Goal: Check status: Check status

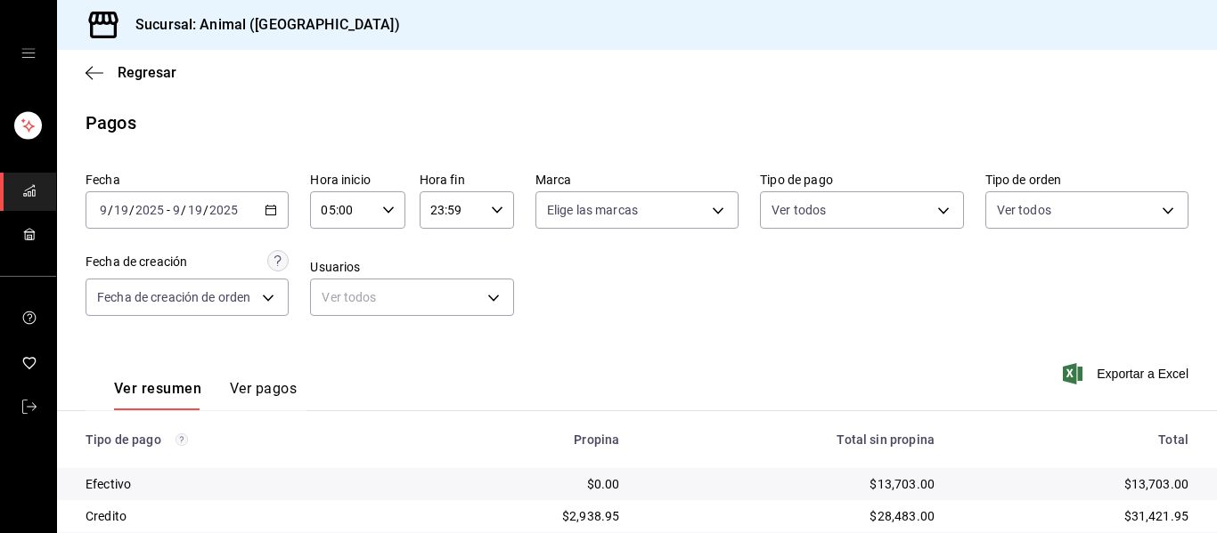
scroll to position [253, 0]
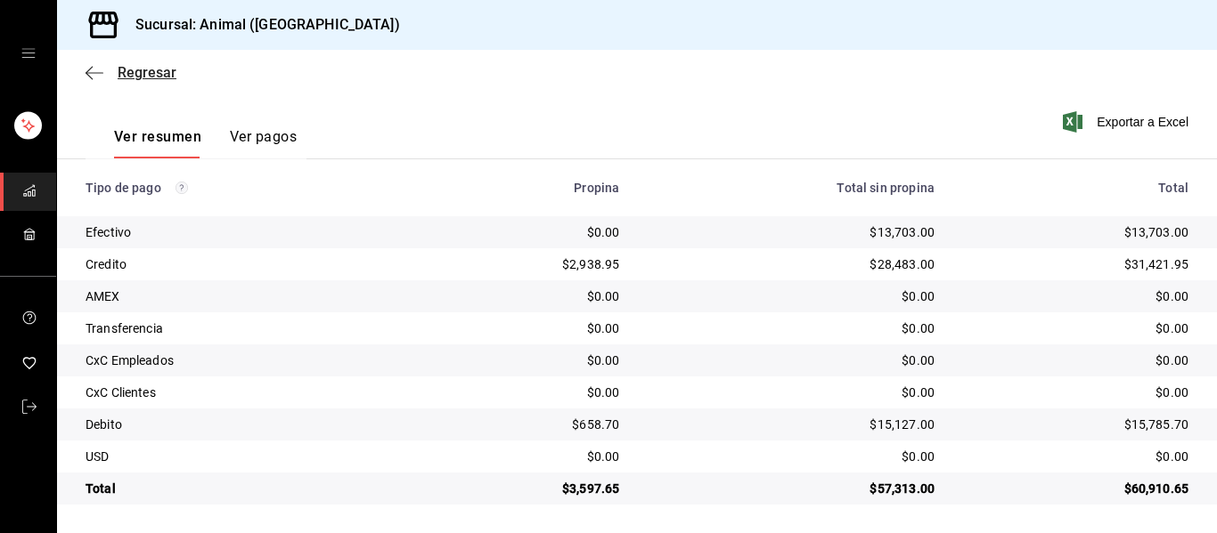
click at [94, 72] on icon "button" at bounding box center [95, 72] width 18 height 1
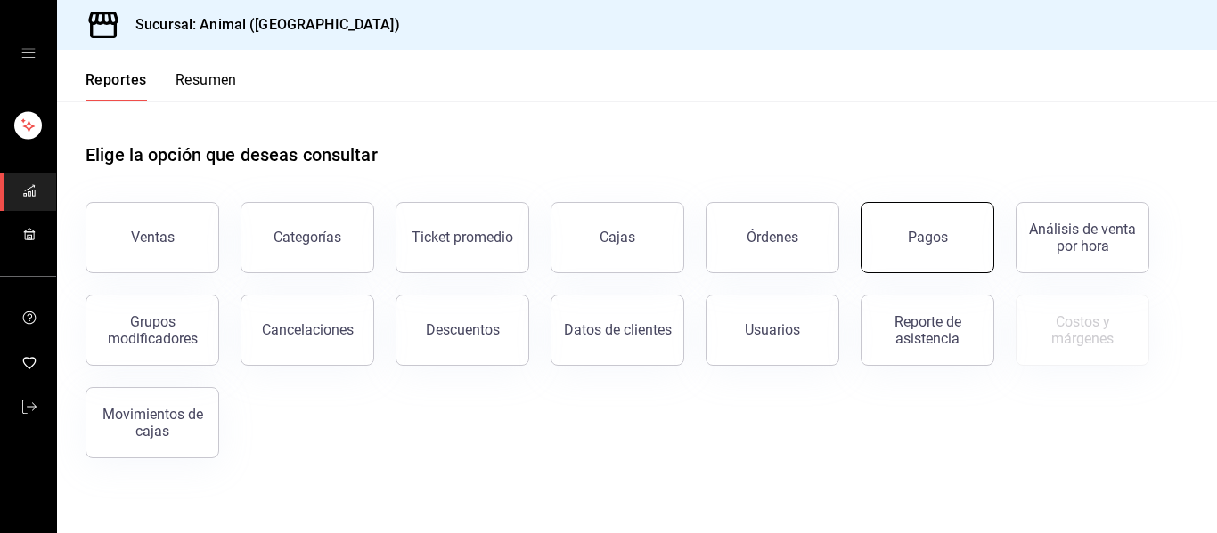
click at [915, 233] on div "Pagos" at bounding box center [928, 237] width 40 height 17
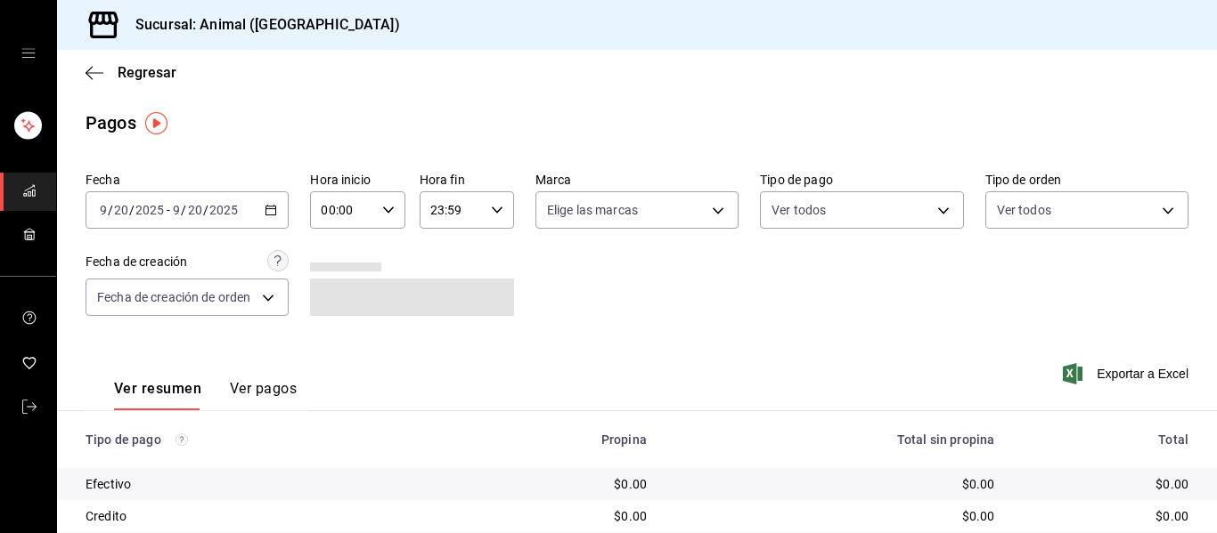
click at [272, 216] on div "[DATE] [DATE] - [DATE] [DATE]" at bounding box center [187, 209] width 203 height 37
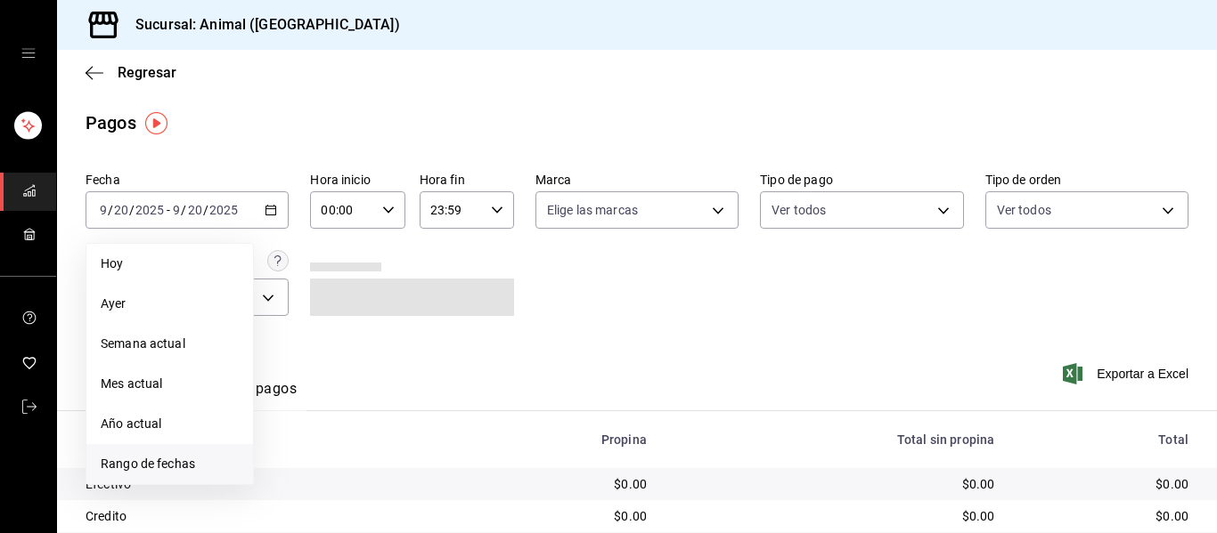
click at [188, 461] on span "Rango de fechas" at bounding box center [170, 464] width 138 height 19
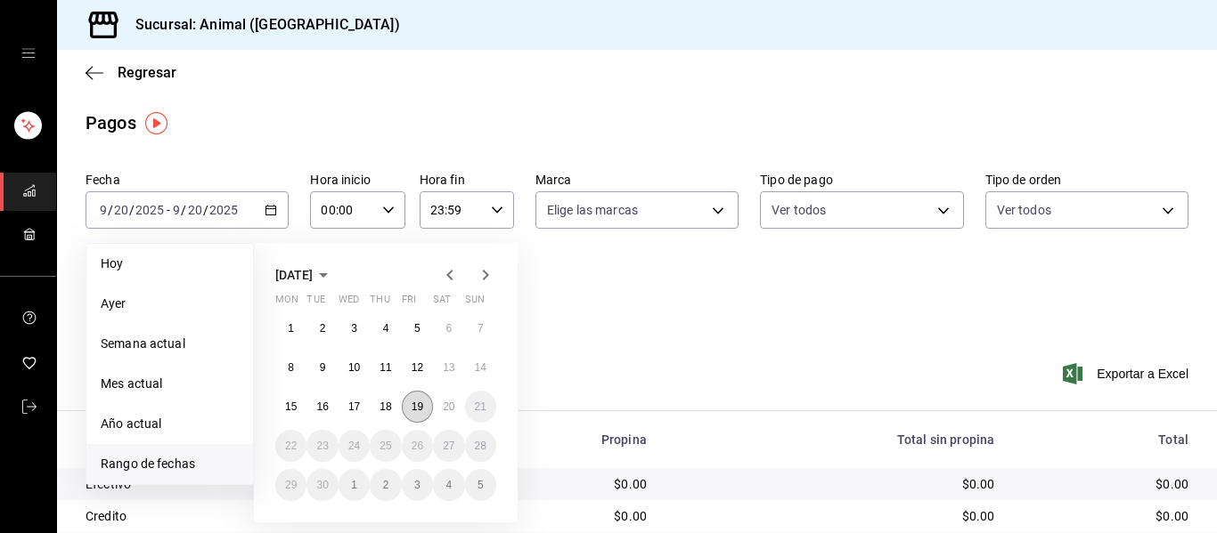
click at [416, 409] on abbr "19" at bounding box center [417, 407] width 12 height 12
click at [440, 408] on button "20" at bounding box center [448, 407] width 31 height 32
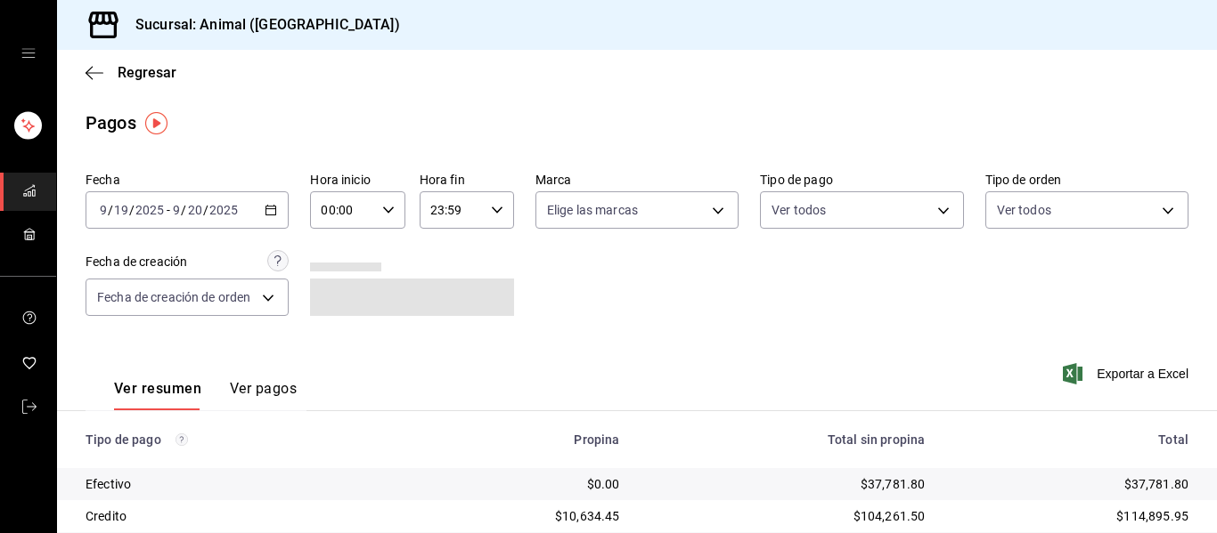
click at [387, 210] on icon "button" at bounding box center [388, 210] width 12 height 12
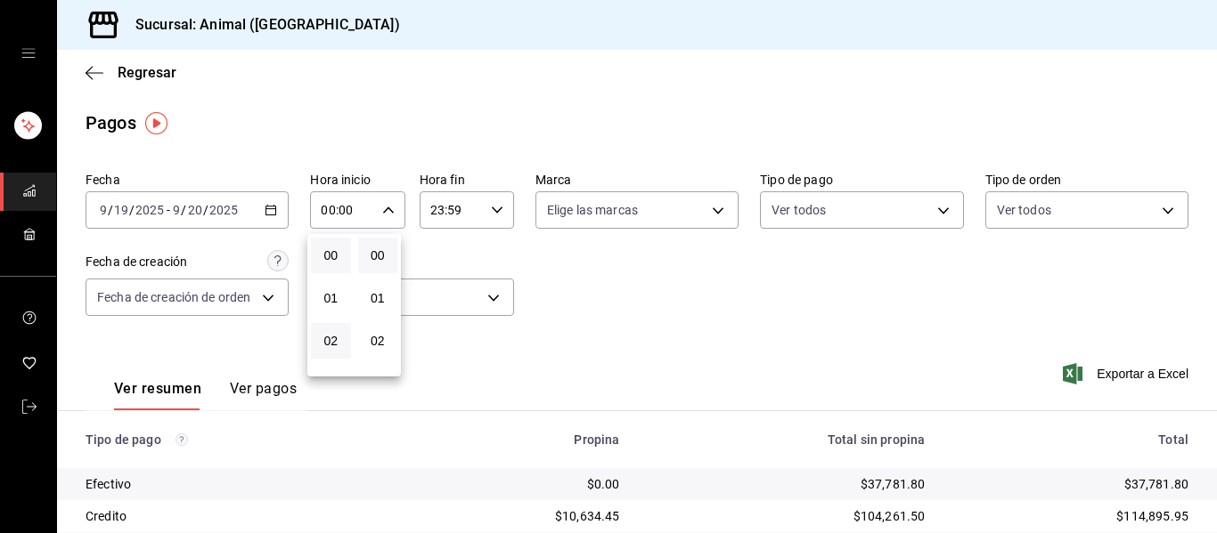
click at [344, 349] on button "02" at bounding box center [331, 341] width 40 height 36
click at [333, 352] on span "04" at bounding box center [331, 353] width 19 height 14
type input "04:00"
click at [427, 339] on div at bounding box center [608, 266] width 1217 height 533
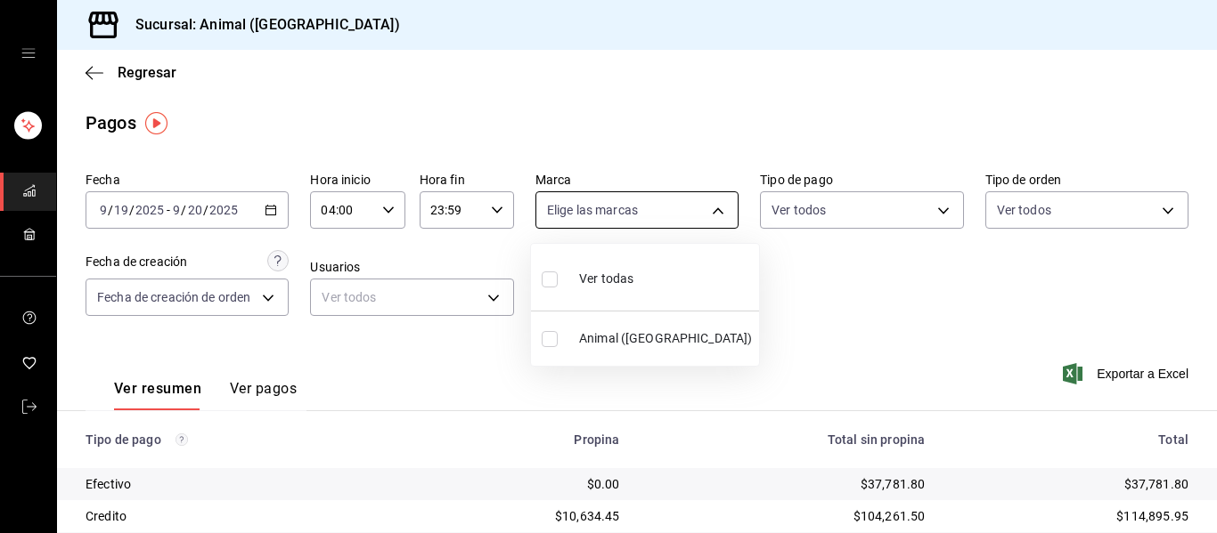
click at [710, 211] on body "Sucursal: Animal ([GEOGRAPHIC_DATA]) Regresar Pagos Fecha [DATE] [DATE] - [DATE…" at bounding box center [608, 266] width 1217 height 533
click at [645, 285] on li "Ver todas" at bounding box center [645, 277] width 228 height 53
type input "96838179-8fbb-4073-aae3-1789726318c8"
checkbox input "true"
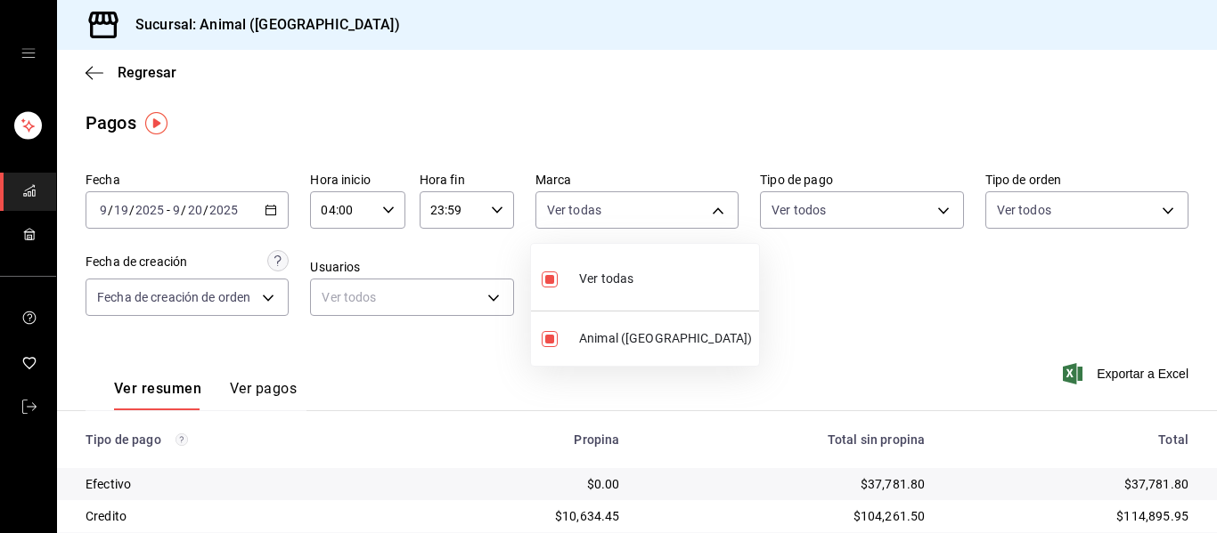
click at [846, 310] on div at bounding box center [608, 266] width 1217 height 533
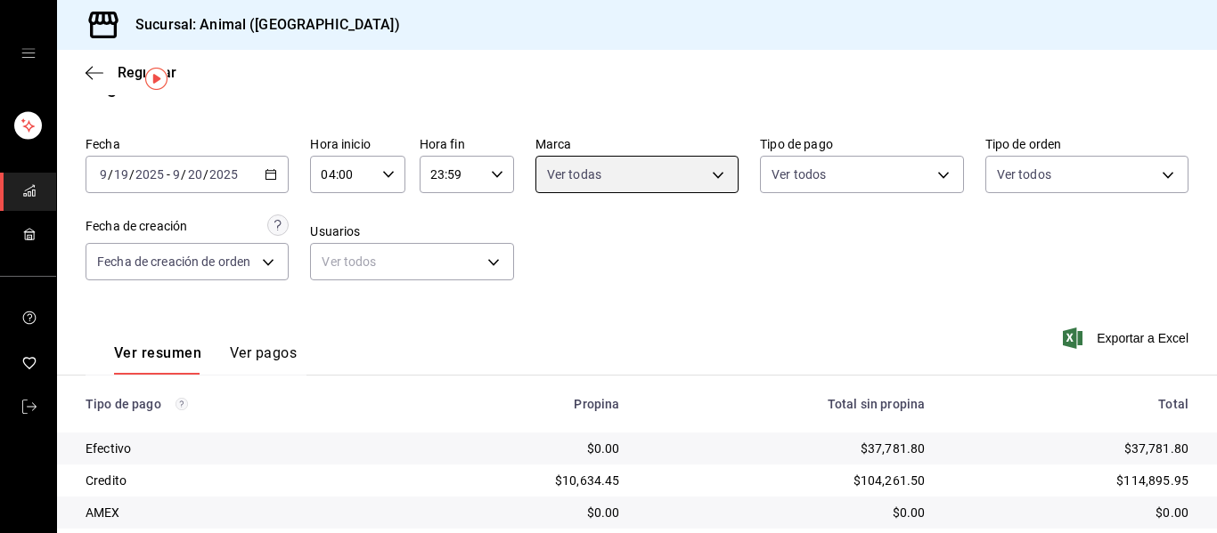
scroll to position [71, 0]
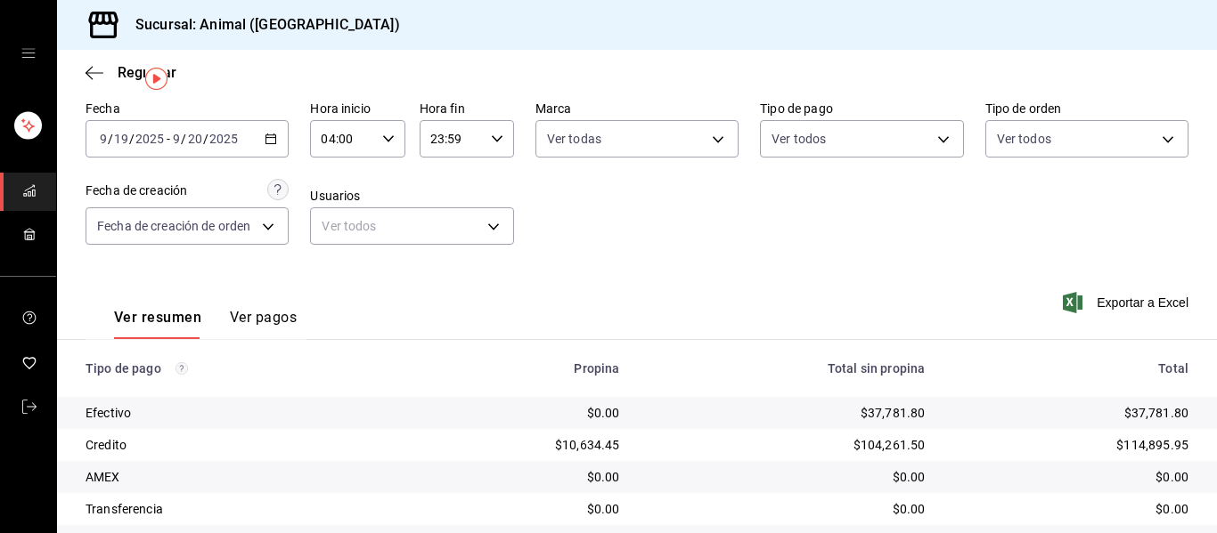
click at [1198, 525] on td "$0.00" at bounding box center [1078, 509] width 278 height 32
click at [1189, 524] on td "$0.00" at bounding box center [1078, 509] width 278 height 32
click at [1185, 523] on td "$0.00" at bounding box center [1078, 509] width 278 height 32
click at [1181, 522] on td "$0.00" at bounding box center [1078, 509] width 278 height 32
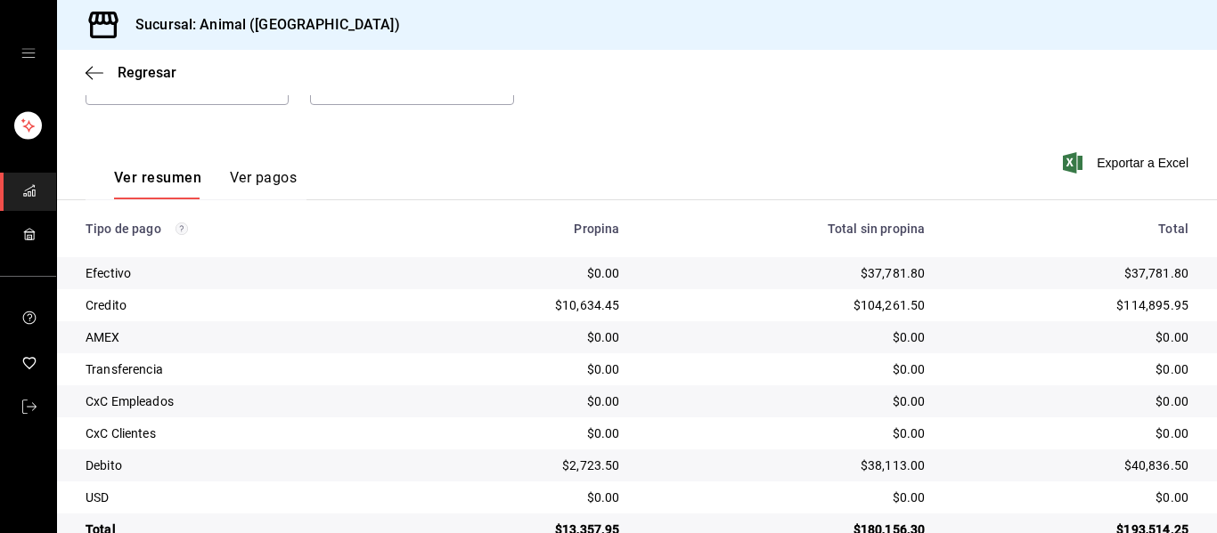
scroll to position [214, 0]
